Goal: Contribute content: Add original content to the website for others to see

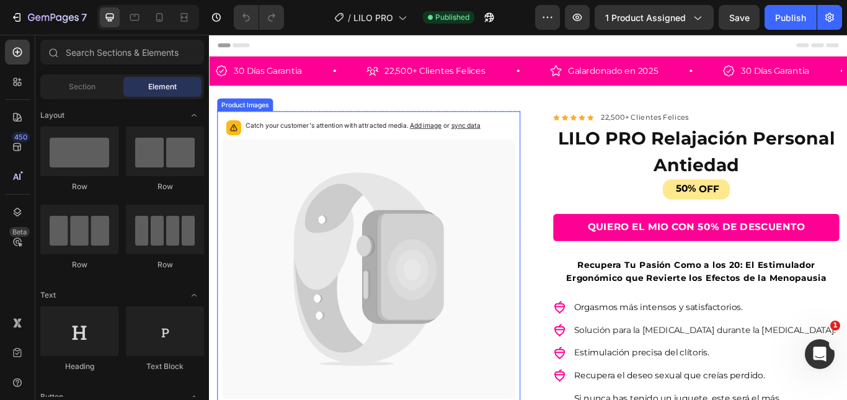
click at [405, 242] on icon at bounding box center [434, 305] width 94 height 133
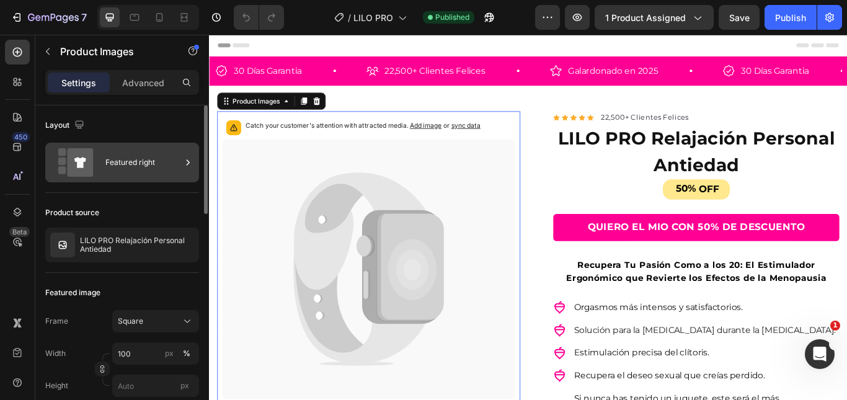
click at [185, 162] on icon at bounding box center [188, 162] width 12 height 12
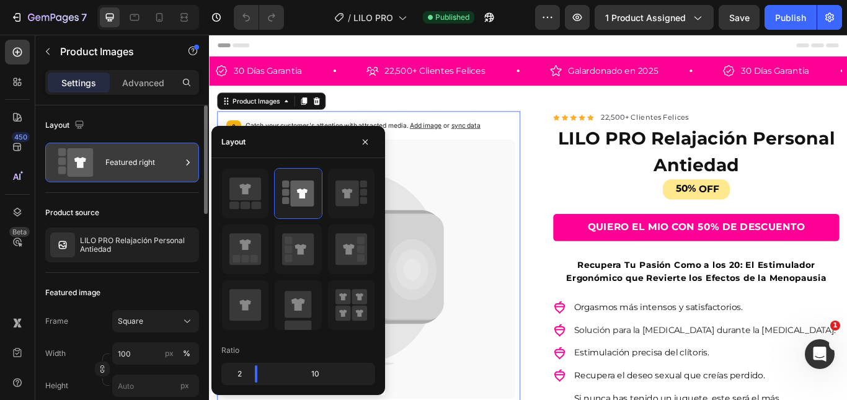
click at [191, 163] on icon at bounding box center [188, 162] width 12 height 12
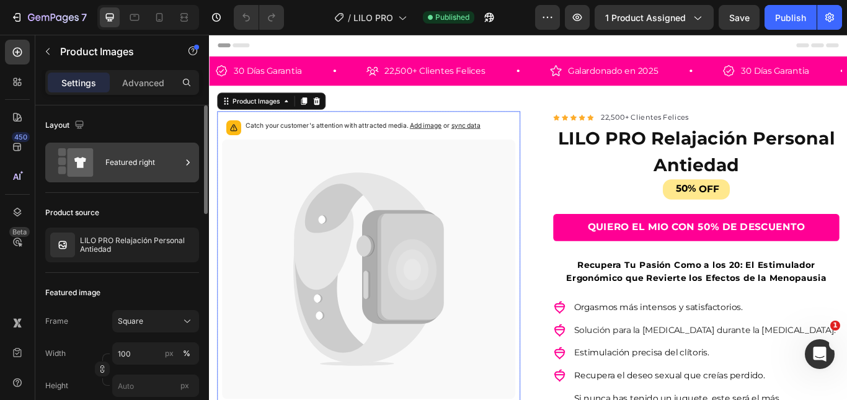
click at [189, 162] on icon at bounding box center [188, 162] width 3 height 6
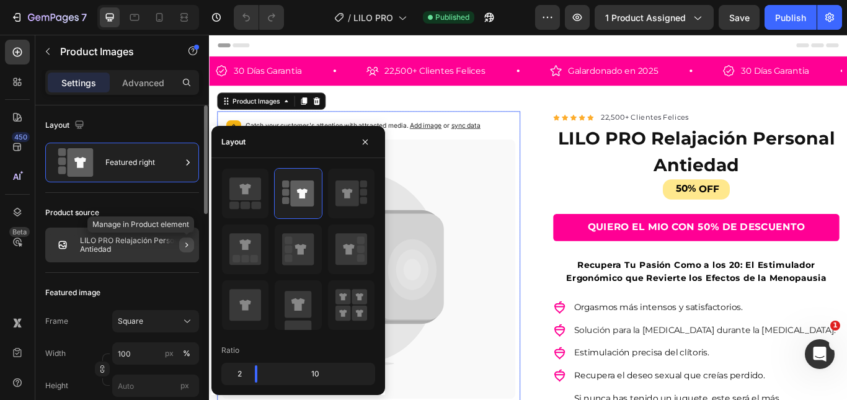
click at [187, 246] on icon "button" at bounding box center [187, 245] width 10 height 10
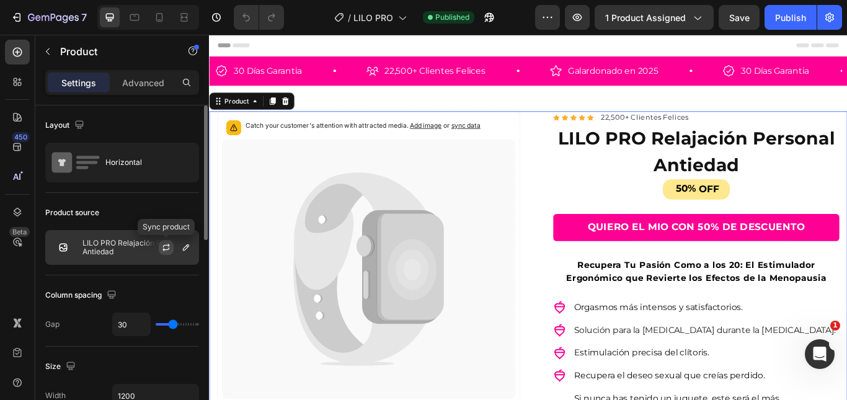
click at [166, 248] on icon "button" at bounding box center [166, 247] width 10 height 10
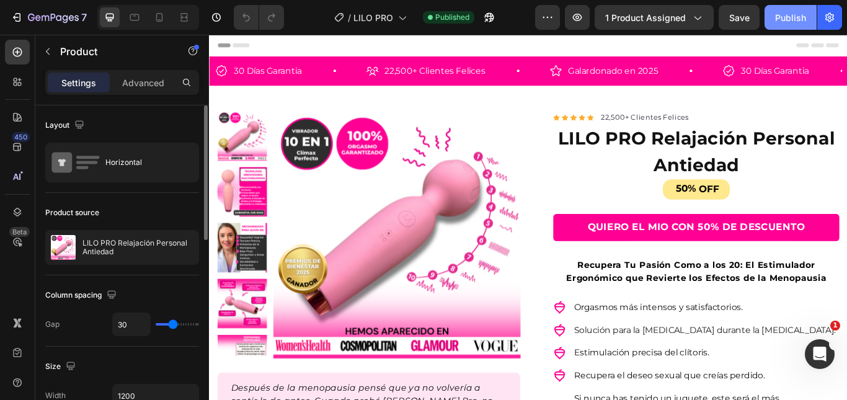
click at [775, 20] on div "Publish" at bounding box center [790, 17] width 31 height 13
click at [787, 15] on div "Publish" at bounding box center [790, 17] width 31 height 13
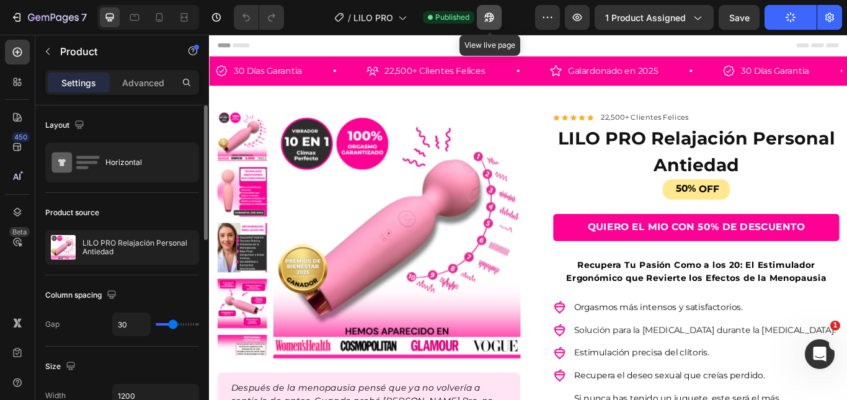
click at [497, 18] on button "button" at bounding box center [489, 17] width 25 height 25
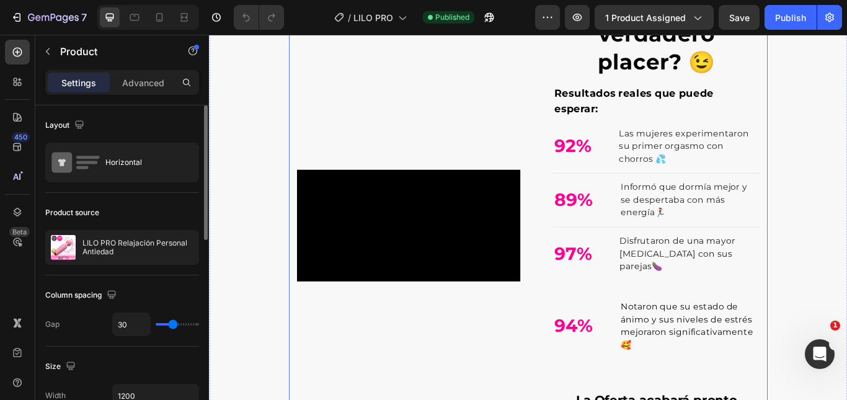
scroll to position [992, 0]
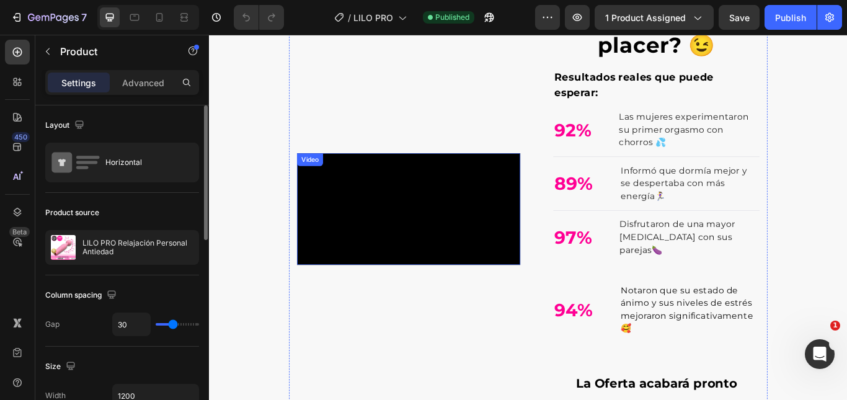
click at [461, 173] on video at bounding box center [441, 238] width 260 height 130
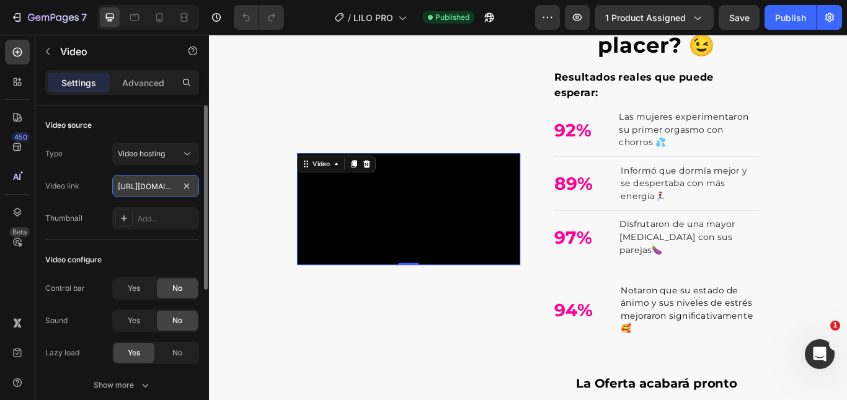
click at [144, 188] on input "[URL][DOMAIN_NAME]" at bounding box center [155, 186] width 87 height 22
paste input "b47f23efd74ddf9bb89d88b40f9ab7"
type input "[URL][DOMAIN_NAME]"
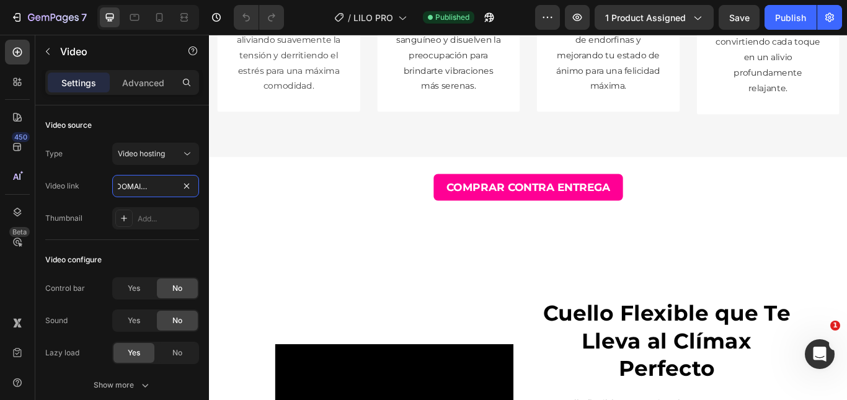
scroll to position [3161, 0]
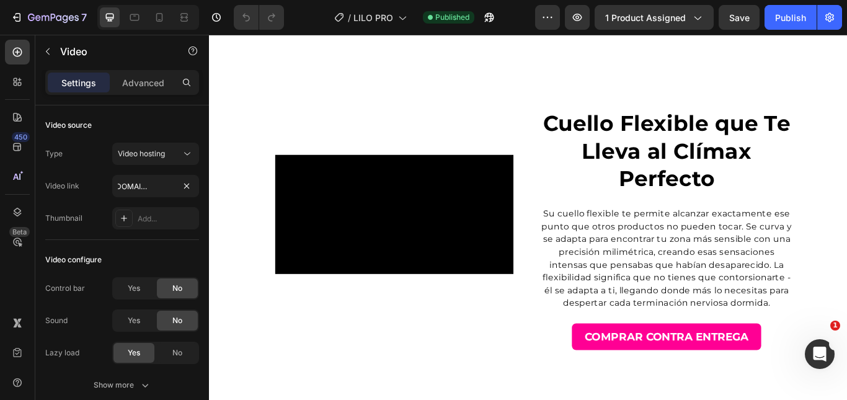
click at [468, 182] on video at bounding box center [425, 244] width 278 height 139
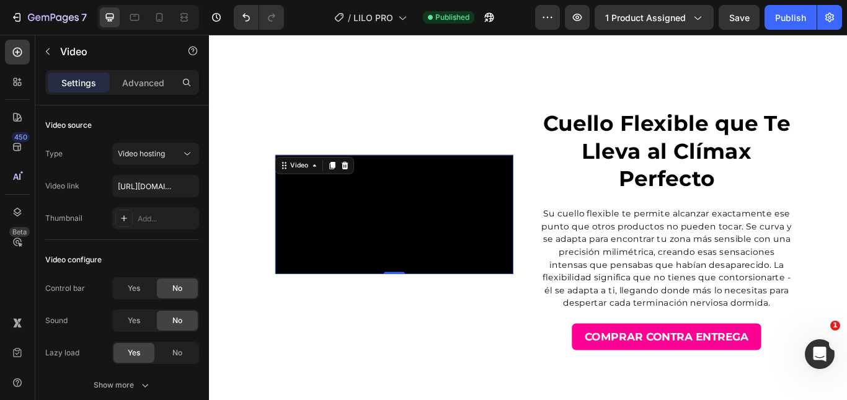
click at [403, 196] on video at bounding box center [425, 244] width 278 height 139
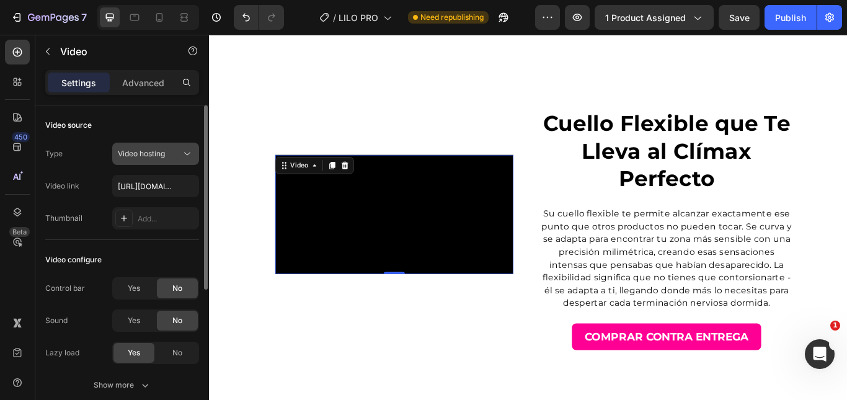
click at [144, 154] on span "Video hosting" at bounding box center [141, 153] width 47 height 9
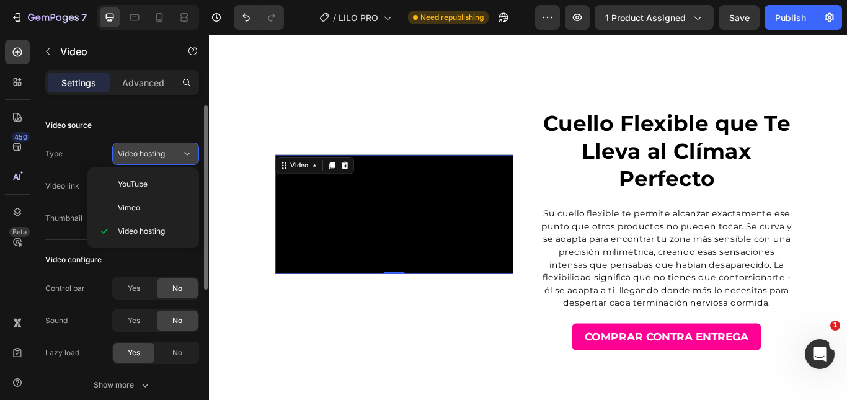
click at [144, 154] on span "Video hosting" at bounding box center [141, 153] width 47 height 9
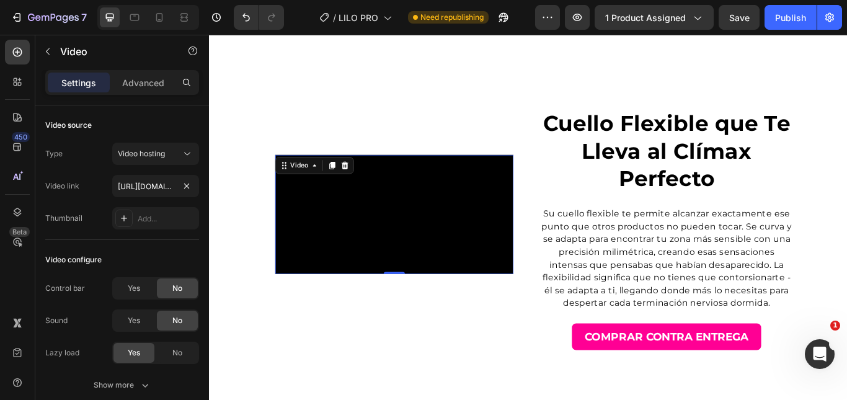
click at [345, 210] on video at bounding box center [425, 244] width 278 height 139
click at [153, 188] on input "[URL][DOMAIN_NAME]" at bounding box center [155, 186] width 87 height 22
paste input "bd9cd4855e484c97808d1af4229c3d48"
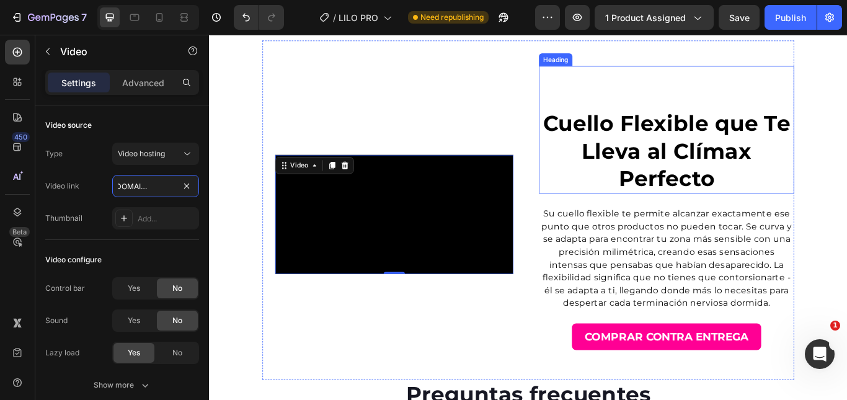
scroll to position [3223, 0]
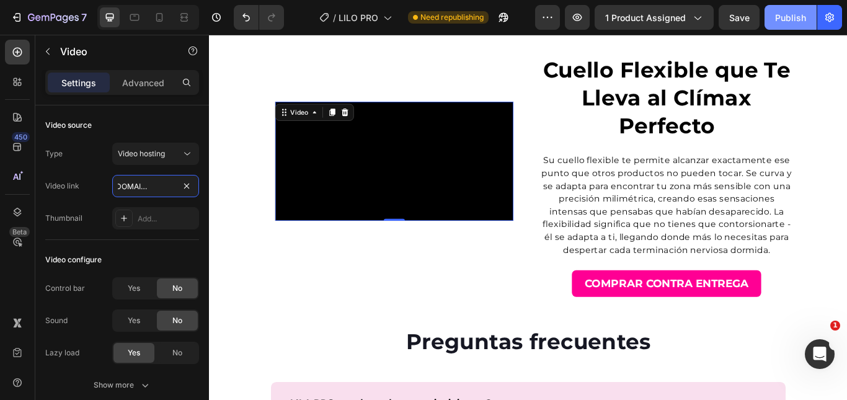
type input "[URL][DOMAIN_NAME]"
click at [798, 25] on button "Publish" at bounding box center [790, 17] width 52 height 25
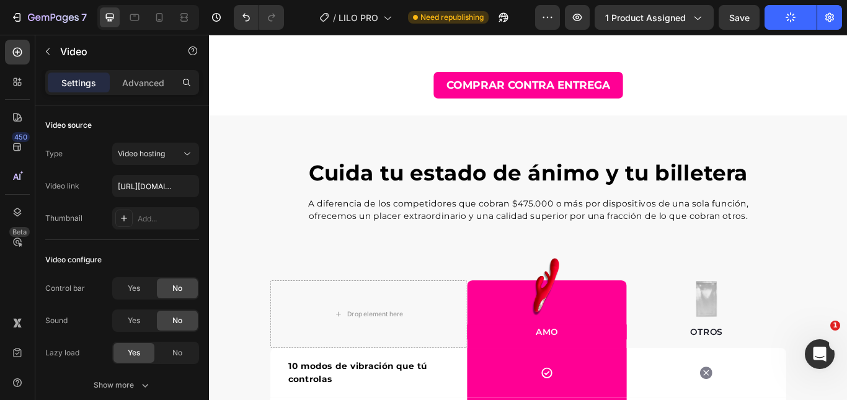
scroll to position [1929, 0]
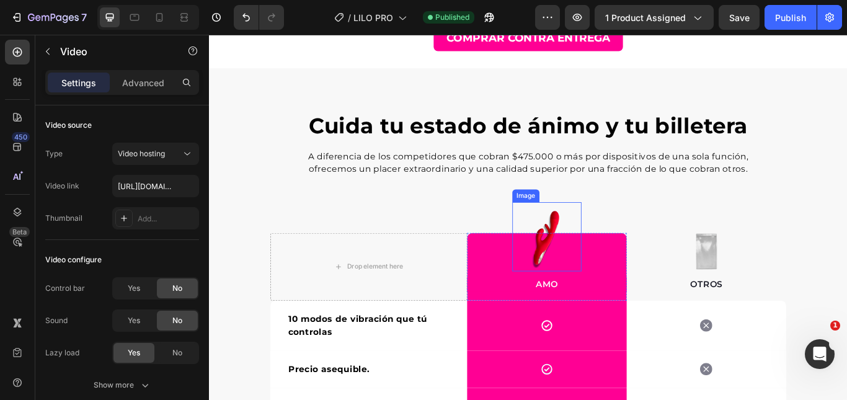
click at [602, 275] on div "AMO Text block" at bounding box center [602, 305] width 186 height 79
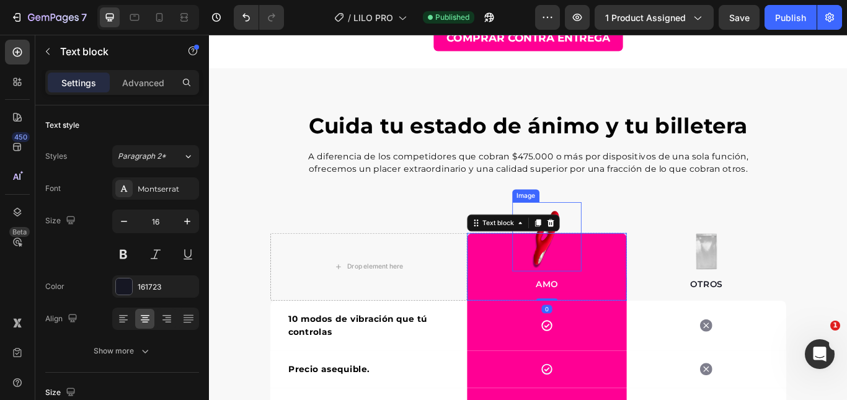
click at [622, 259] on img at bounding box center [602, 270] width 81 height 81
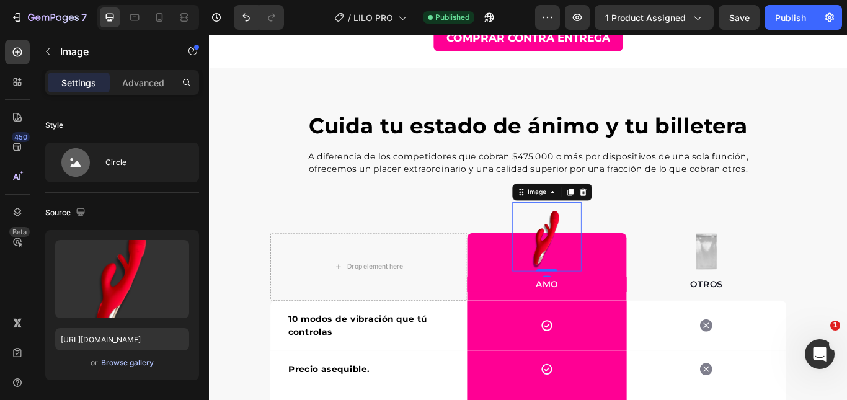
click at [138, 359] on div "Browse gallery" at bounding box center [127, 362] width 53 height 11
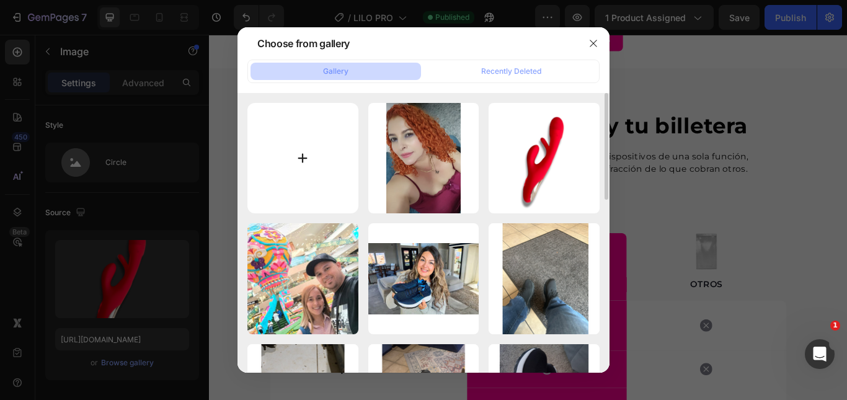
click at [273, 143] on input "file" at bounding box center [302, 158] width 111 height 111
type input "C:\fakepath\gfghfhtu.png"
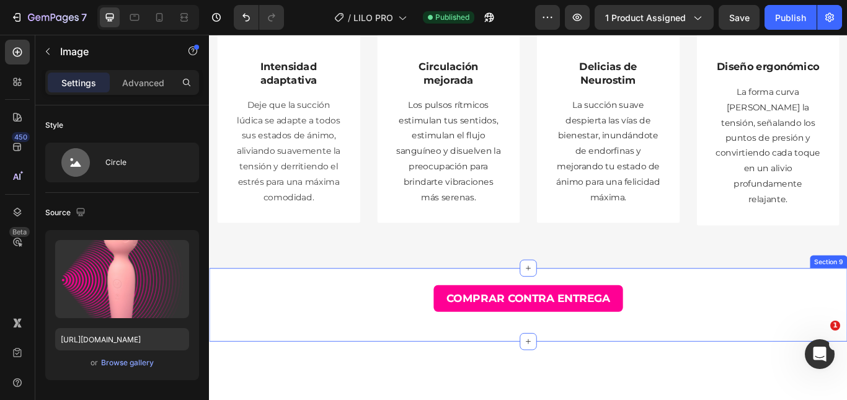
scroll to position [2920, 0]
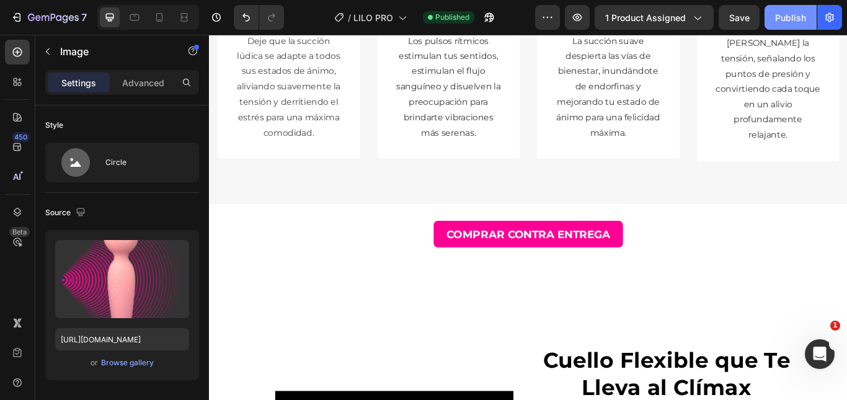
click at [775, 20] on div "Publish" at bounding box center [790, 17] width 31 height 13
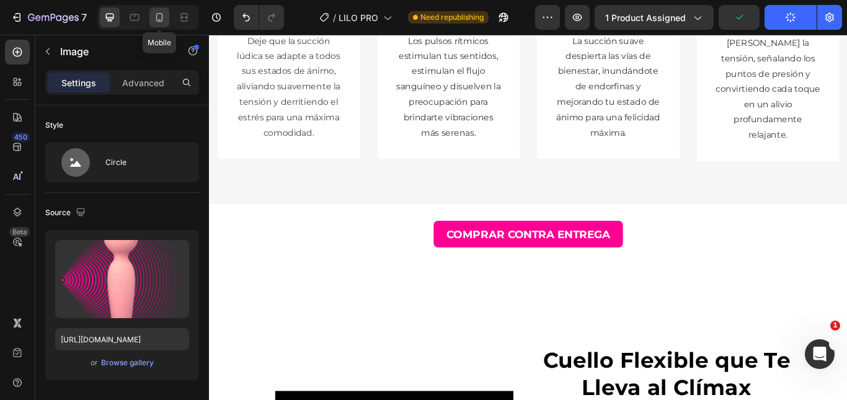
click at [161, 17] on icon at bounding box center [159, 17] width 12 height 12
type input "[URL][DOMAIN_NAME]"
type input "100"
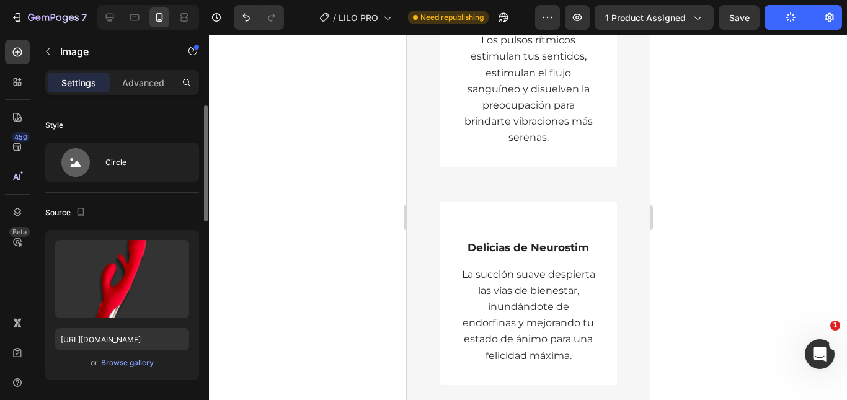
scroll to position [3546, 0]
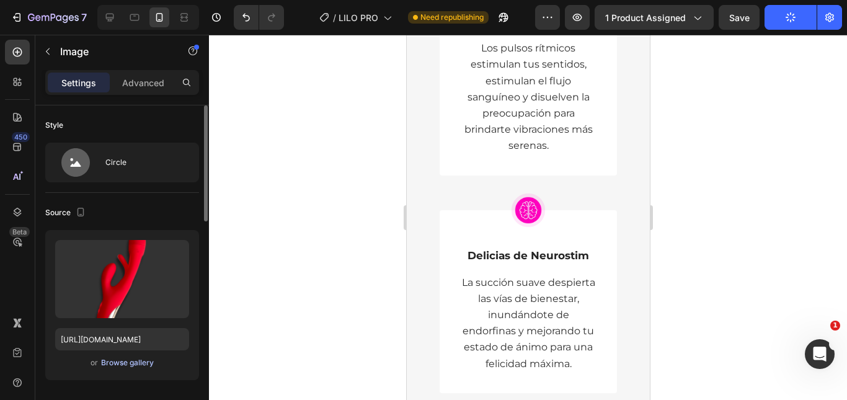
click at [130, 367] on div "Browse gallery" at bounding box center [127, 362] width 53 height 11
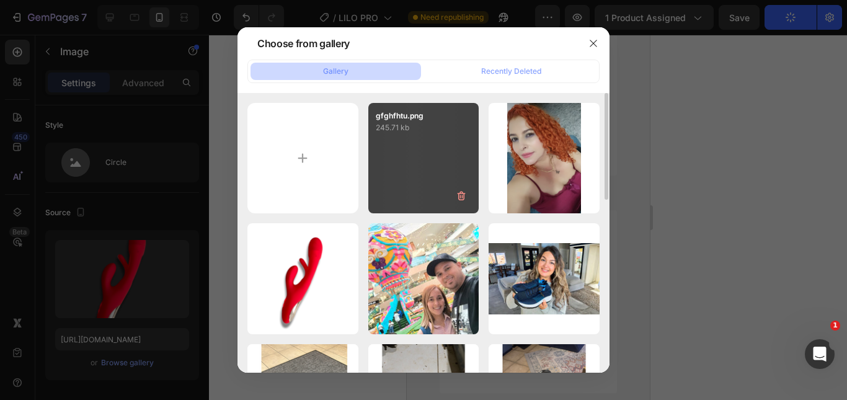
click at [410, 149] on div "gfghfhtu.png 245.71 kb" at bounding box center [423, 158] width 111 height 111
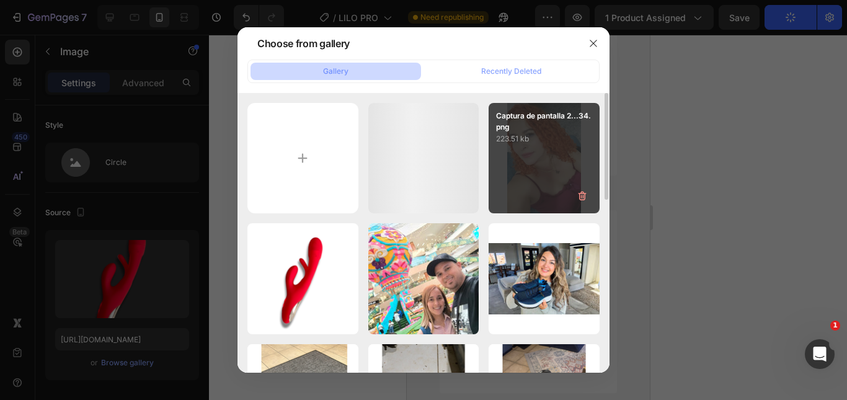
type input "[URL][DOMAIN_NAME]"
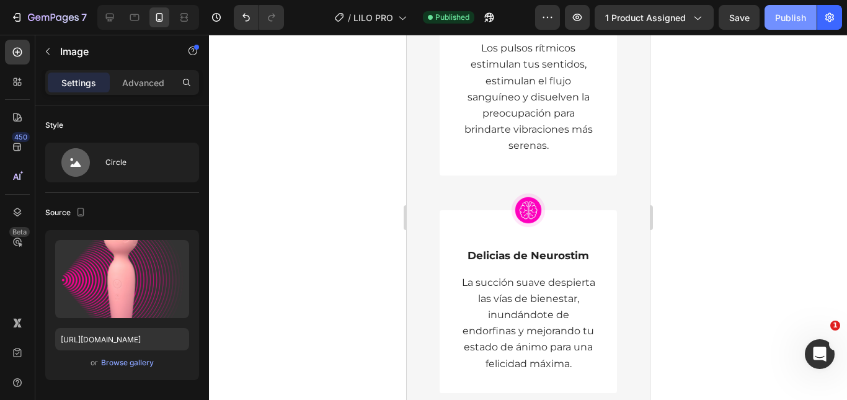
click at [776, 17] on div "Publish" at bounding box center [790, 17] width 31 height 13
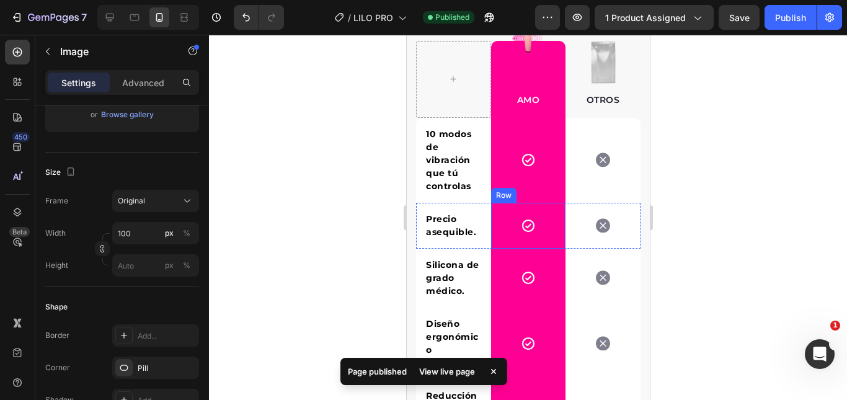
scroll to position [2369, 0]
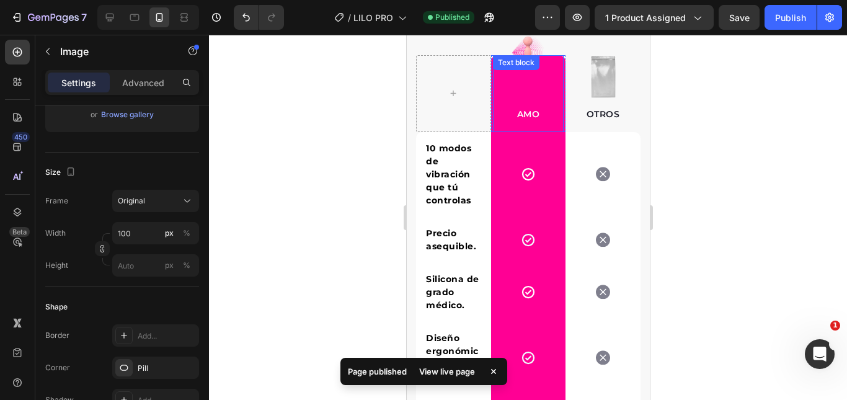
click at [520, 120] on span "AMO" at bounding box center [527, 113] width 23 height 11
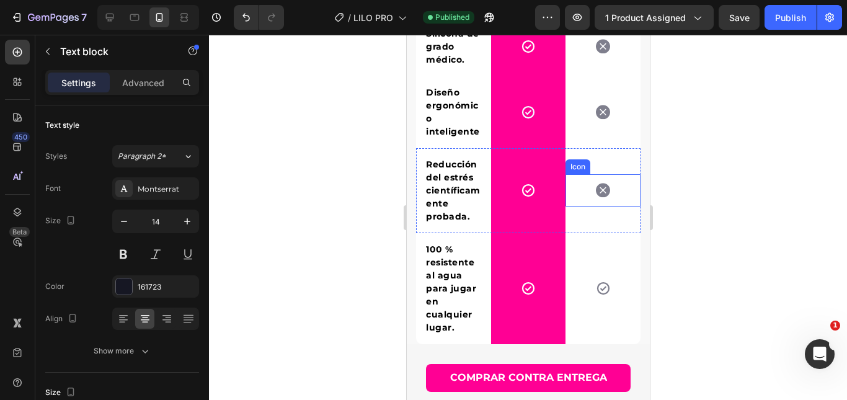
scroll to position [2307, 0]
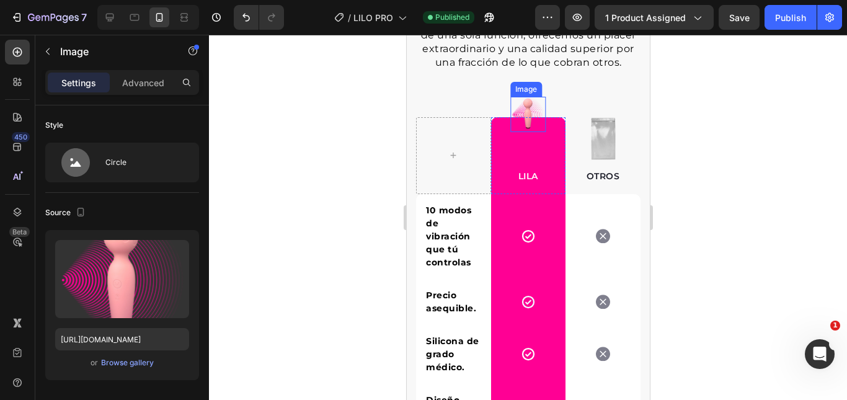
click at [521, 130] on img at bounding box center [526, 114] width 35 height 35
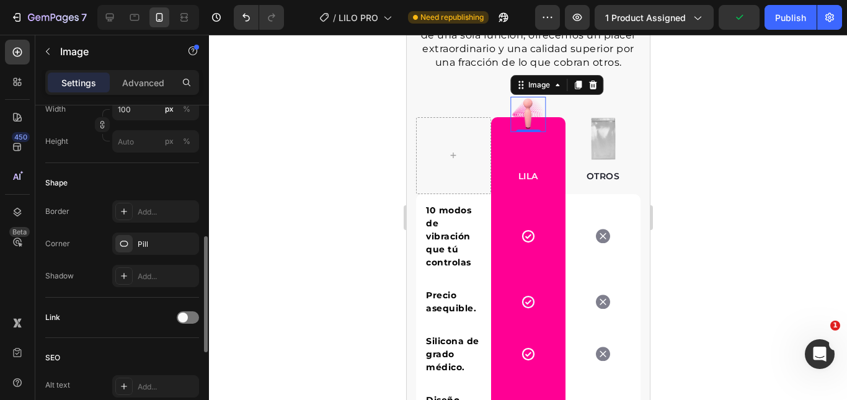
scroll to position [434, 0]
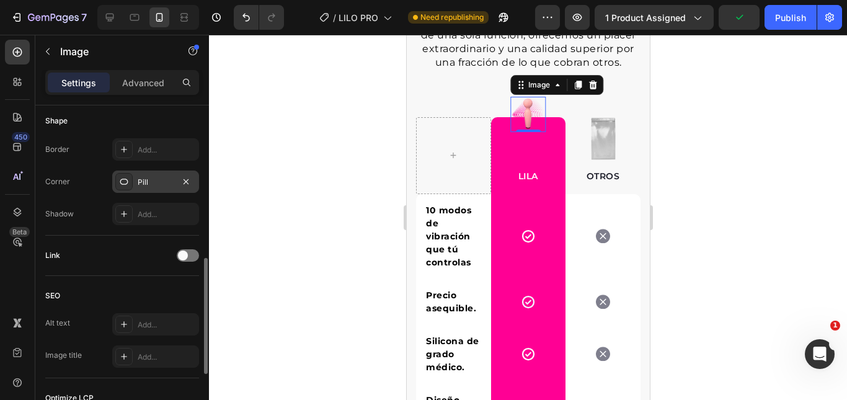
click at [136, 173] on div "Pill" at bounding box center [155, 181] width 87 height 22
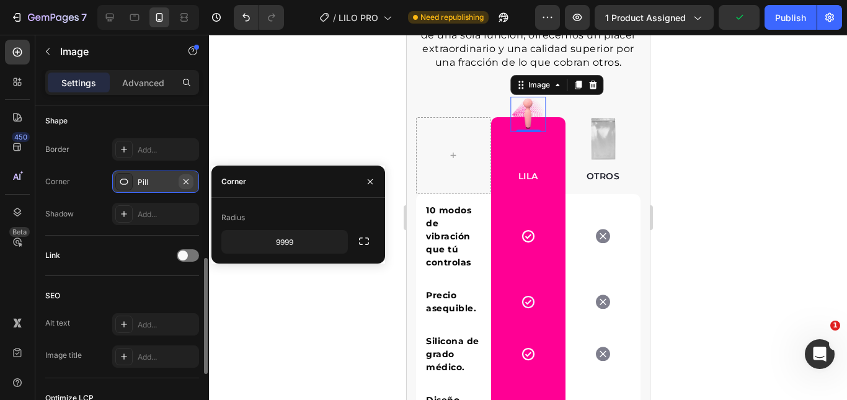
click at [190, 185] on icon "button" at bounding box center [186, 182] width 10 height 10
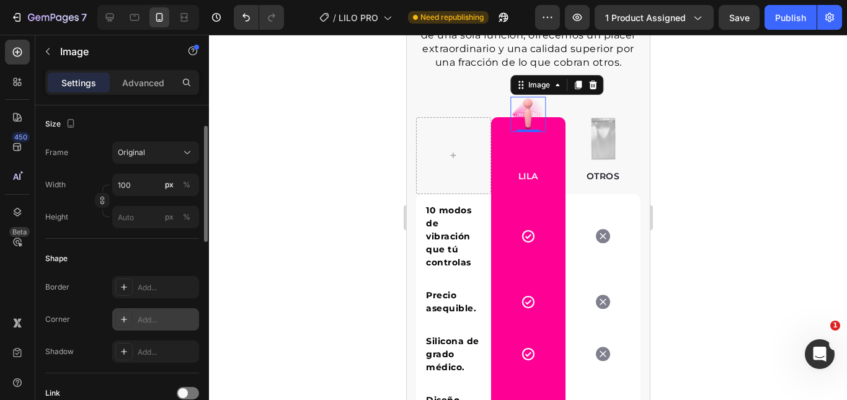
scroll to position [234, 0]
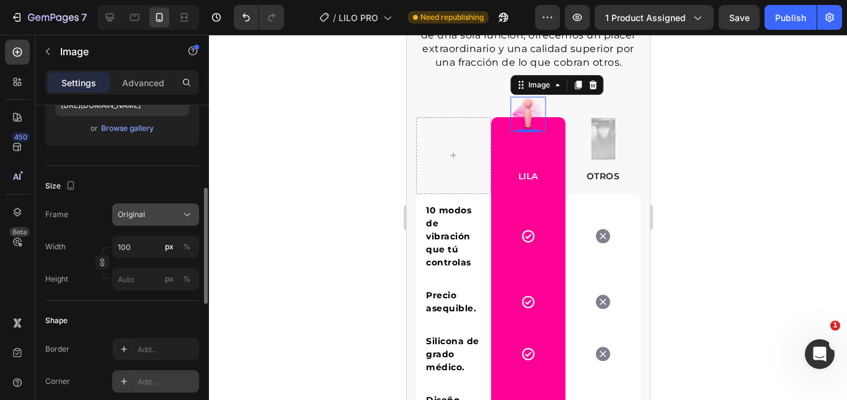
click at [167, 209] on div "Original" at bounding box center [148, 214] width 61 height 11
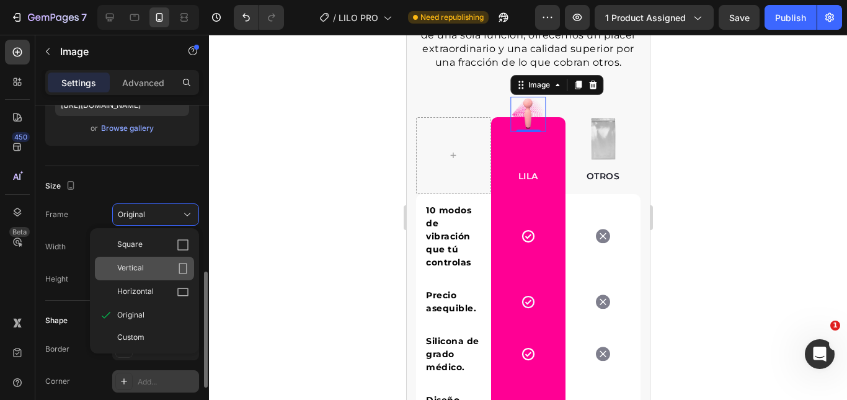
scroll to position [296, 0]
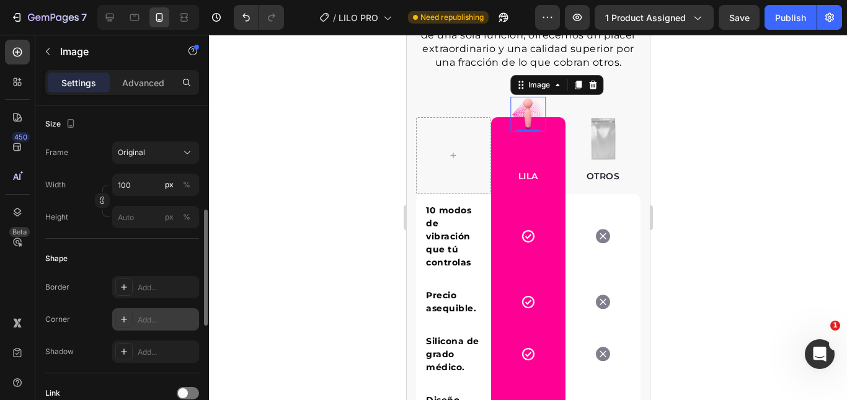
click at [151, 137] on div "Size Frame Original Width 100 px % Height px %" at bounding box center [122, 171] width 154 height 134
click at [778, 164] on div at bounding box center [528, 217] width 638 height 365
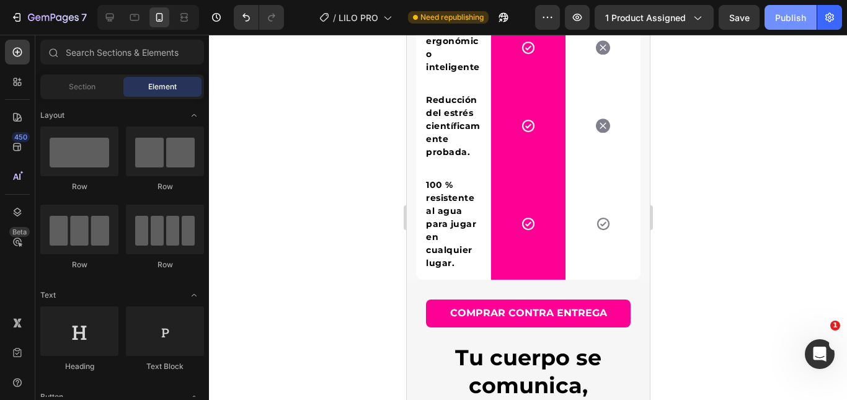
drag, startPoint x: 788, startPoint y: 14, endPoint x: 83, endPoint y: 221, distance: 735.2
click at [788, 14] on div "Publish" at bounding box center [790, 17] width 31 height 13
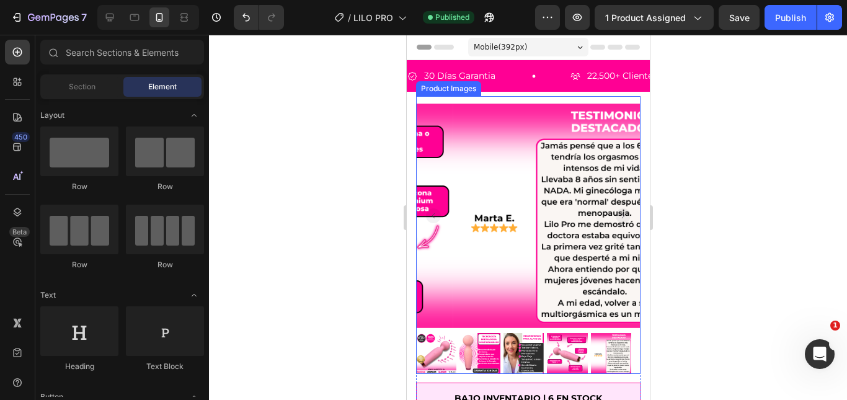
scroll to position [62, 0]
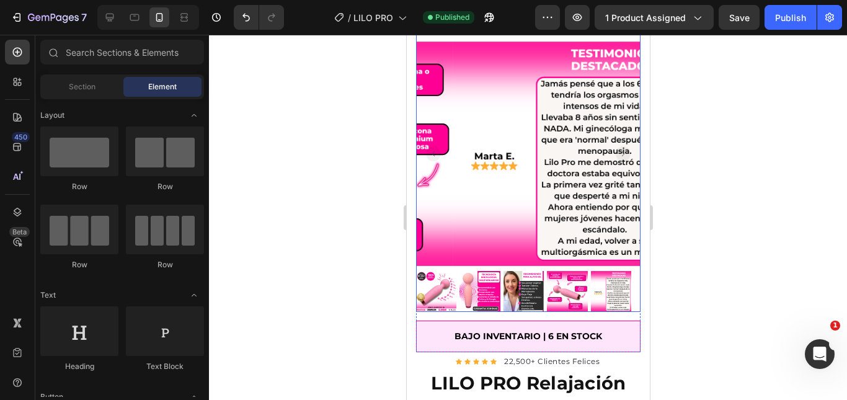
click at [431, 150] on rect "Carousel Back Arrow" at bounding box center [432, 153] width 15 height 15
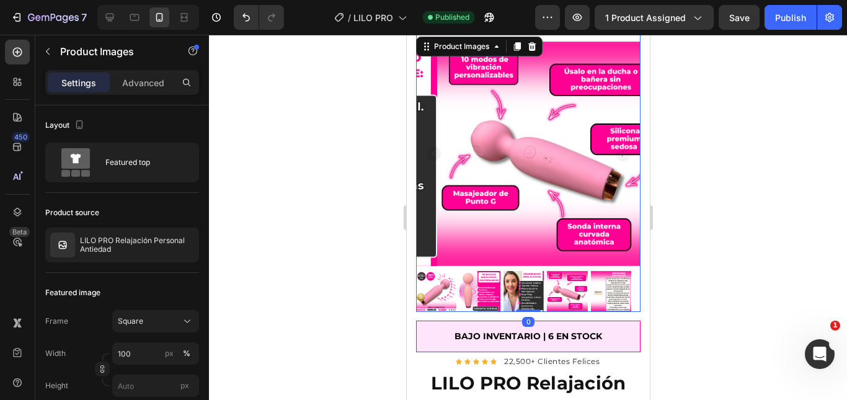
click at [431, 150] on rect "Carousel Back Arrow" at bounding box center [432, 153] width 15 height 15
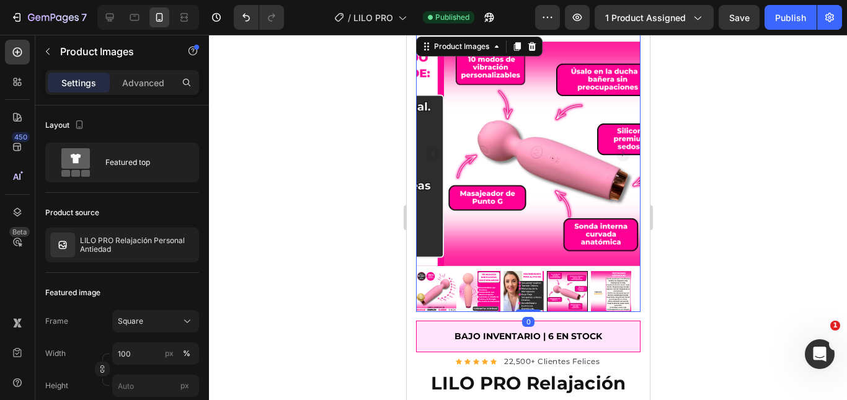
click at [431, 150] on rect "Carousel Back Arrow" at bounding box center [432, 153] width 15 height 15
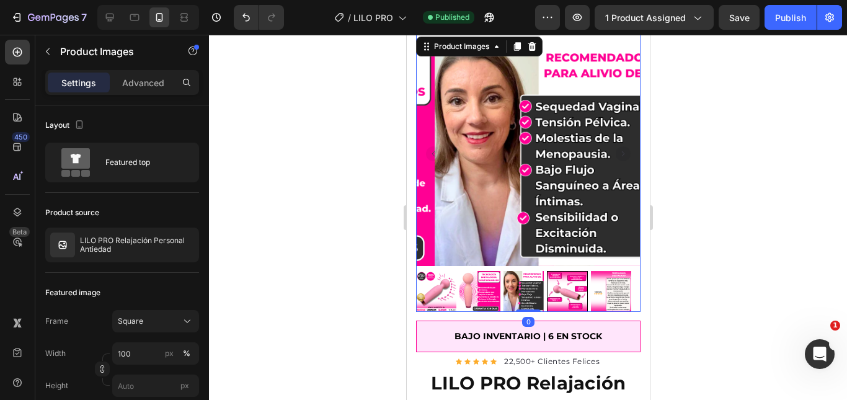
click at [431, 150] on rect "Carousel Back Arrow" at bounding box center [432, 153] width 15 height 15
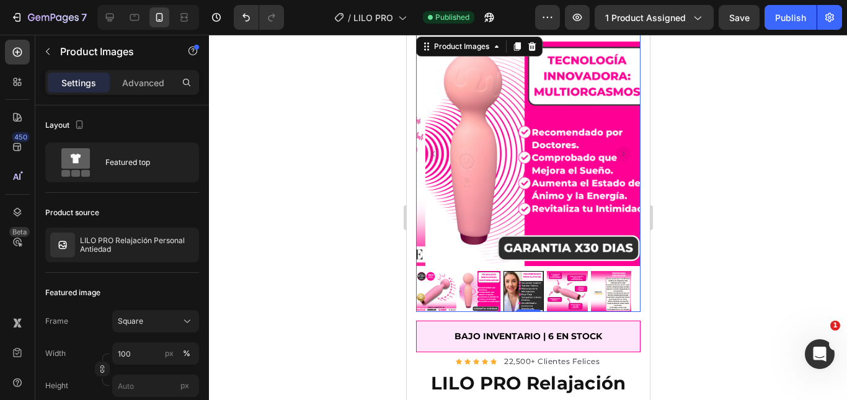
click at [431, 149] on rect "Carousel Back Arrow" at bounding box center [432, 153] width 15 height 15
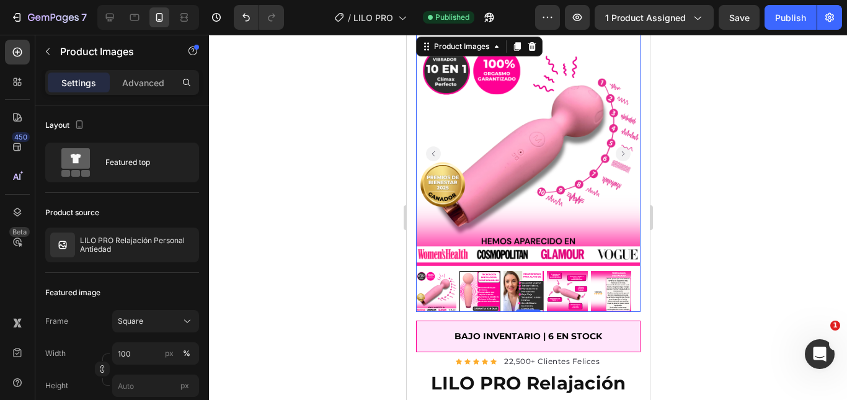
scroll to position [0, 0]
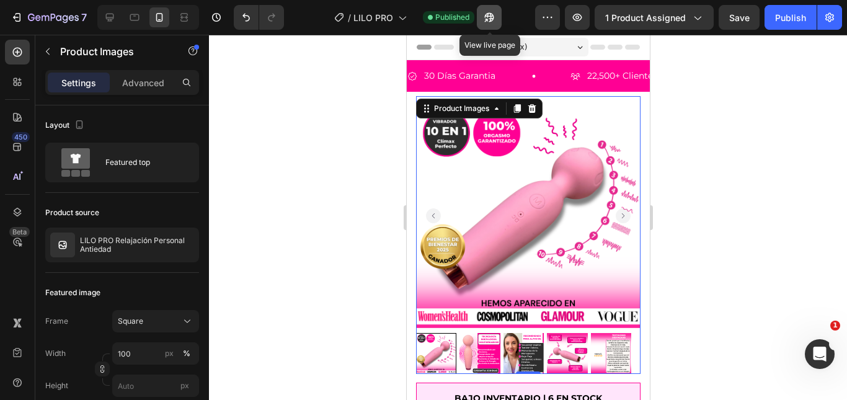
click at [487, 21] on icon "button" at bounding box center [485, 20] width 3 height 3
